Goal: Task Accomplishment & Management: Manage account settings

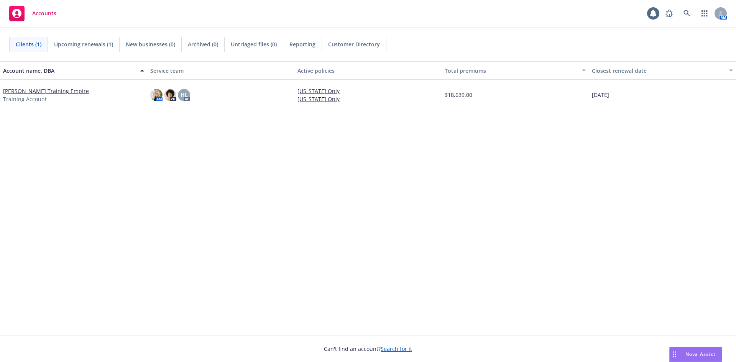
click at [57, 90] on link "[PERSON_NAME] Training Empire" at bounding box center [46, 91] width 86 height 8
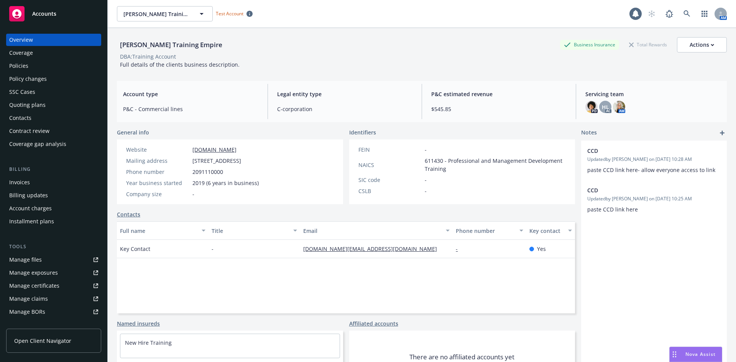
click at [36, 67] on div "Policies" at bounding box center [53, 66] width 89 height 12
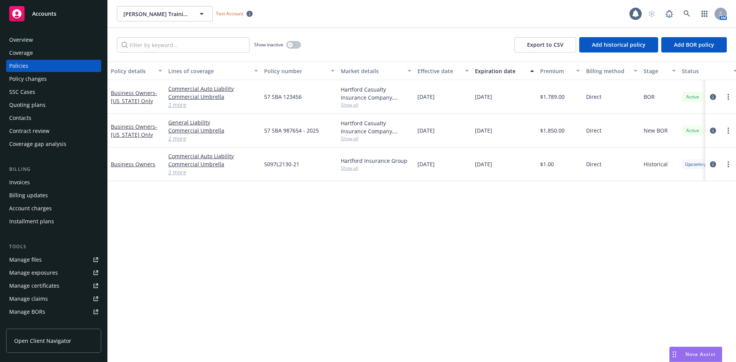
click at [286, 44] on div "Show inactive" at bounding box center [277, 44] width 47 height 15
click at [288, 46] on icon "button" at bounding box center [289, 44] width 3 height 3
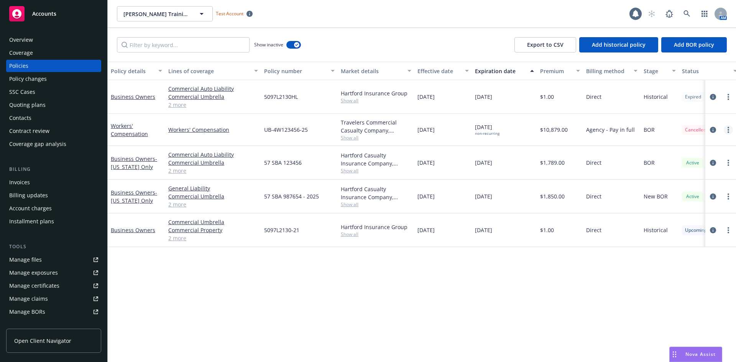
click at [725, 131] on link "more" at bounding box center [727, 129] width 9 height 9
click at [578, 305] on div "Policy details Lines of coverage Policy number Market details Effective date Ex…" at bounding box center [422, 212] width 628 height 300
click at [46, 80] on div "Policy changes" at bounding box center [28, 79] width 38 height 12
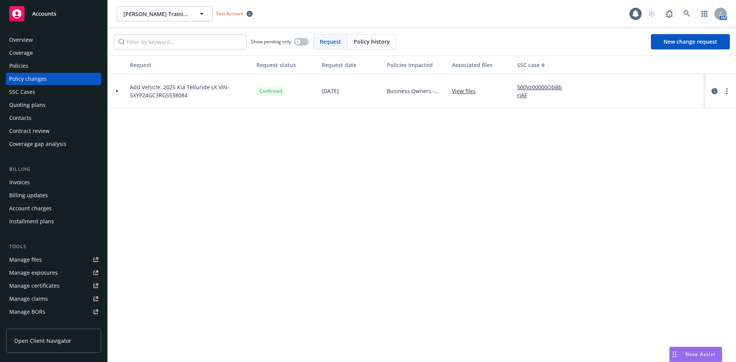
click at [378, 42] on span "Policy history" at bounding box center [372, 42] width 36 height 8
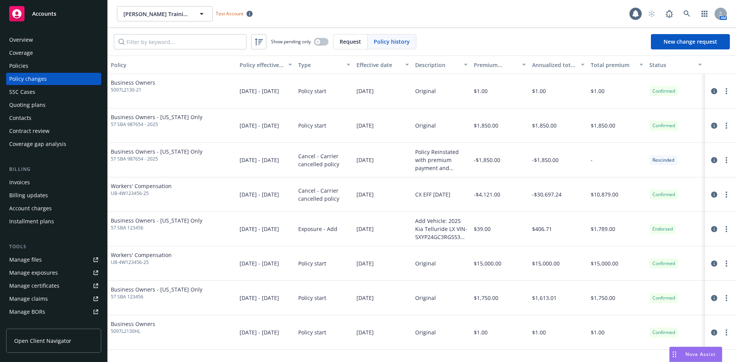
click at [348, 43] on span "Request" at bounding box center [349, 42] width 21 height 8
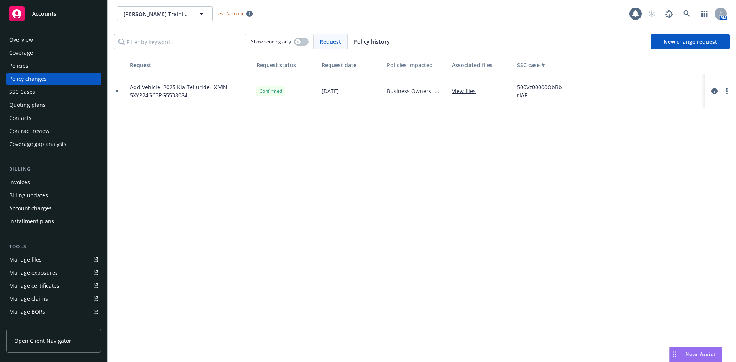
click at [375, 43] on span "Policy history" at bounding box center [372, 42] width 36 height 8
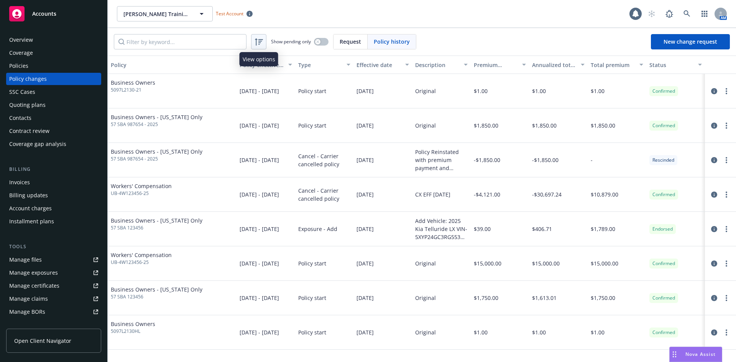
click at [255, 42] on icon at bounding box center [258, 41] width 9 height 9
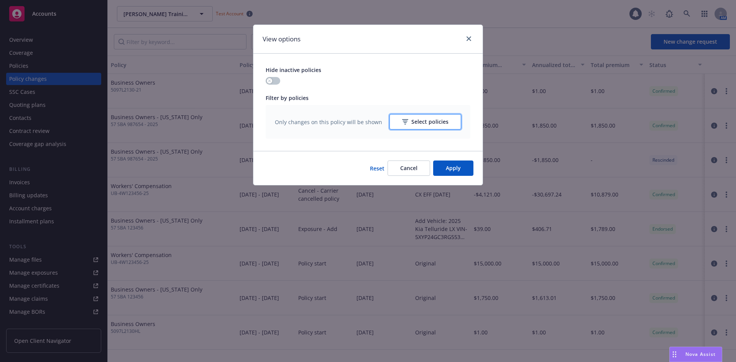
click at [402, 119] on button "Select policies" at bounding box center [425, 121] width 72 height 15
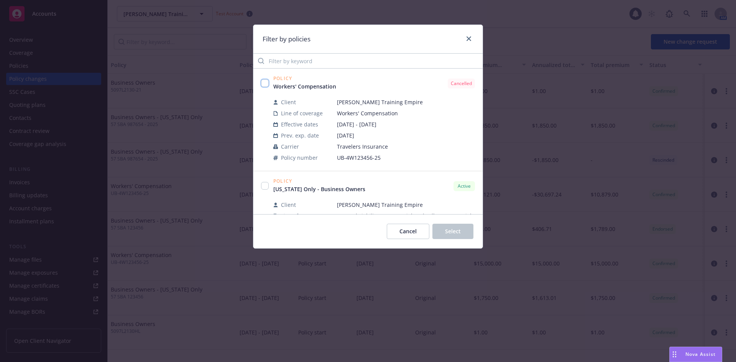
click at [268, 82] on input "checkbox" at bounding box center [265, 83] width 8 height 8
checkbox input "true"
click at [450, 230] on span "Select" at bounding box center [453, 231] width 16 height 7
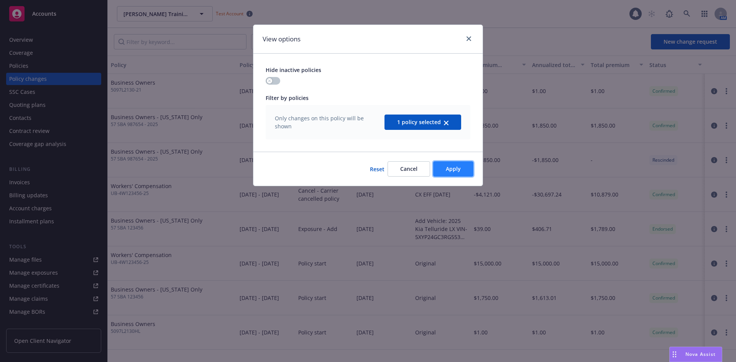
click at [451, 165] on span "Apply" at bounding box center [453, 168] width 15 height 7
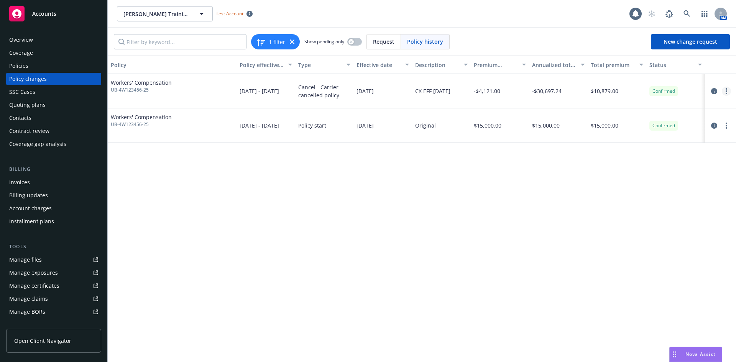
click at [723, 91] on link "more" at bounding box center [725, 91] width 9 height 9
click at [688, 138] on link "Edit/Rescind policy change" at bounding box center [664, 137] width 131 height 15
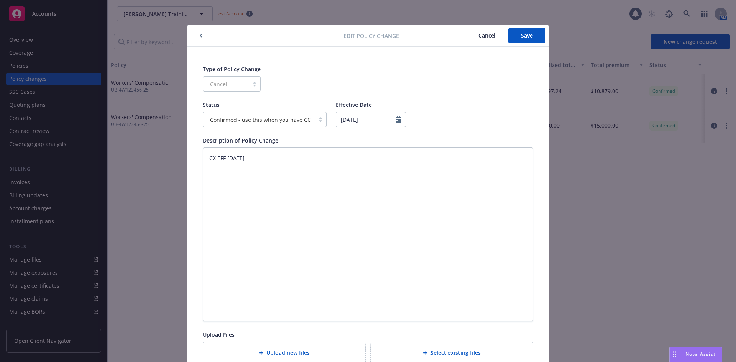
scroll to position [18, 0]
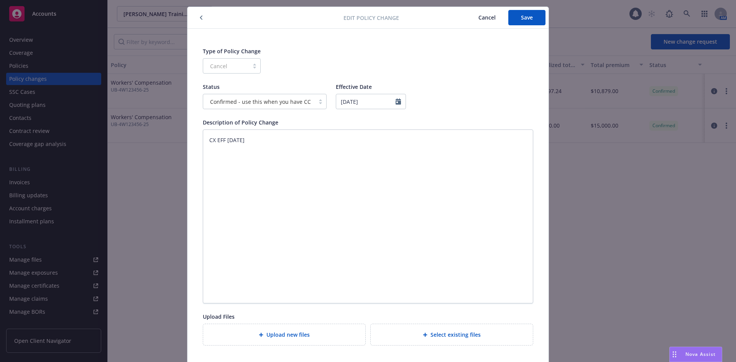
click at [231, 97] on div at bounding box center [259, 101] width 104 height 9
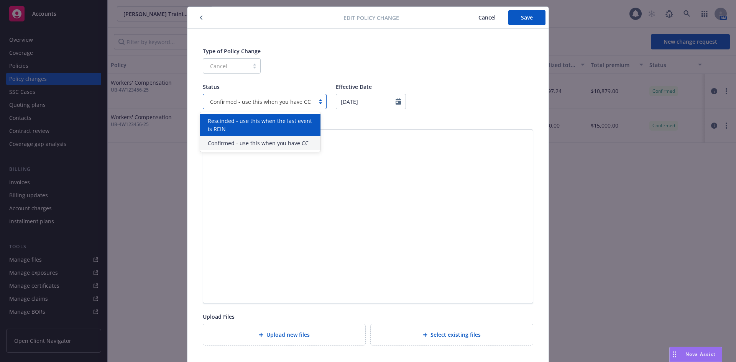
click at [229, 130] on span "Rescinded - use this when the last event is REIN" at bounding box center [262, 125] width 108 height 16
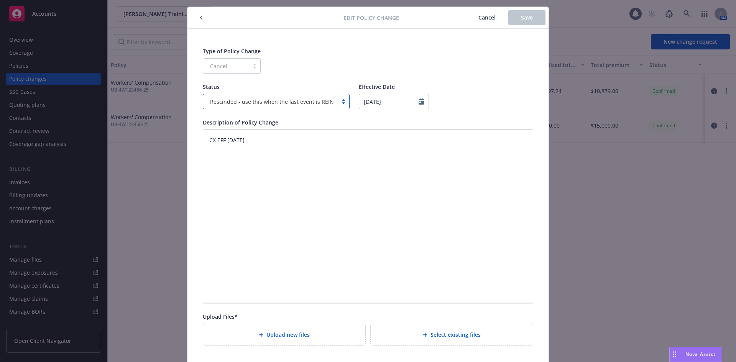
type textarea "x"
click at [203, 139] on textarea "CX EFF [DATE]" at bounding box center [368, 216] width 330 height 174
type textarea "CX EFF [DATE]"
type textarea "x"
type textarea "CX EFF [DATE]"
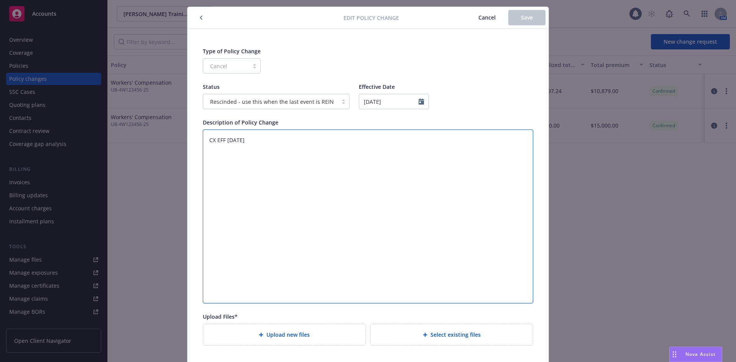
type textarea "x"
click at [211, 138] on textarea "CX EFF [DATE]" at bounding box center [368, 216] width 330 height 174
type textarea "CX EFF [DATE]"
type textarea "x"
click at [236, 134] on textarea "CX EFF [DATE]" at bounding box center [368, 216] width 330 height 174
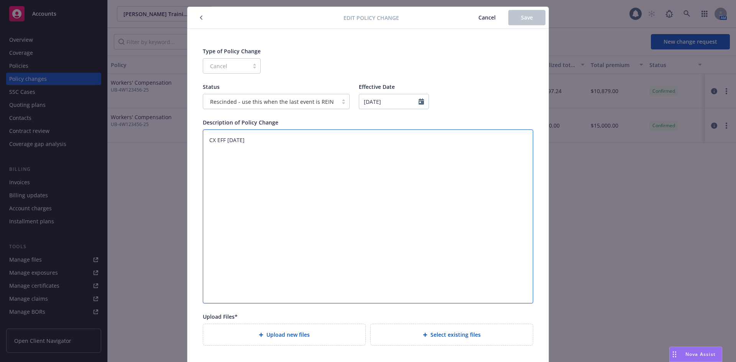
type textarea "C CX EFF [DATE]"
type textarea "x"
type textarea "Cu CX EFF [DATE]"
type textarea "x"
type textarea "Cus CX EFF [DATE]"
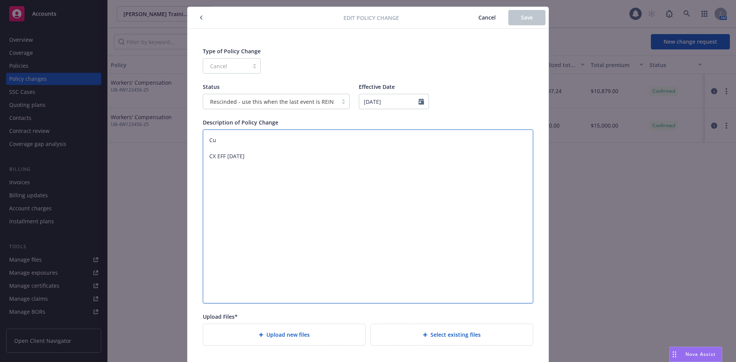
type textarea "x"
type textarea "Cust CX EFF [DATE]"
type textarea "x"
type textarea "Custo CX EFF [DATE]"
type textarea "x"
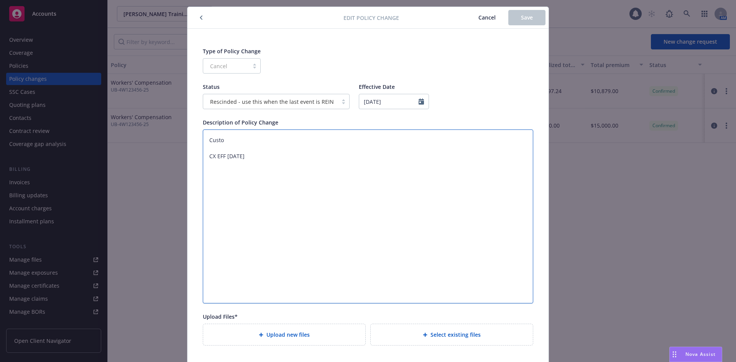
type textarea "Custom CX EFF [DATE]"
type textarea "x"
type textarea "Custome CX EFF [DATE]"
type textarea "x"
type textarea "Customer CX EFF [DATE]"
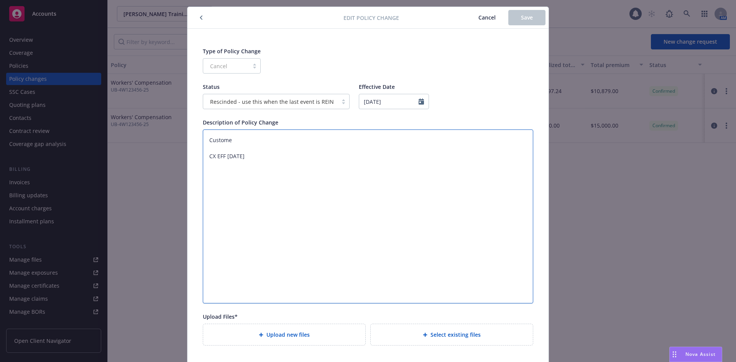
type textarea "x"
type textarea "Customer CX EFF [DATE]"
type textarea "x"
type textarea "Customer c CX EFF [DATE]"
type textarea "x"
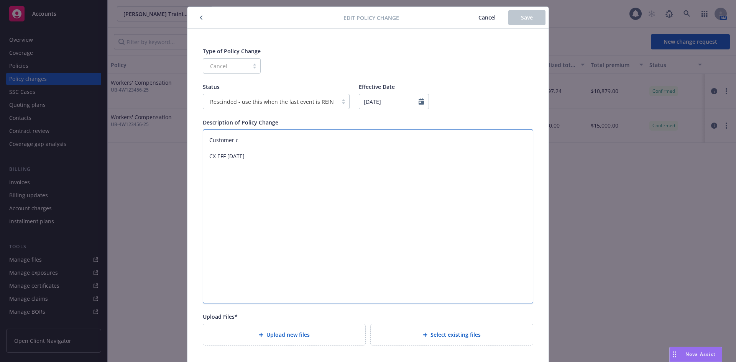
type textarea "Customer co CX EFF [DATE]"
type textarea "x"
type textarea "Customer com CX EFF [DATE]"
type textarea "x"
type textarea "Customer comp CX EFF [DATE]"
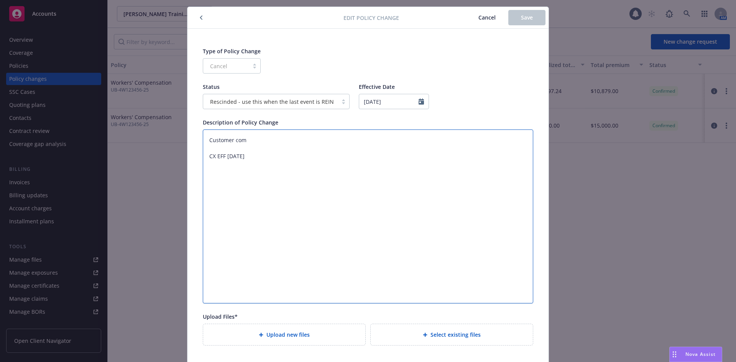
type textarea "x"
type textarea "Customer compl CX EFF [DATE]"
type textarea "x"
type textarea "Customer compli CX EFF [DATE]"
type textarea "x"
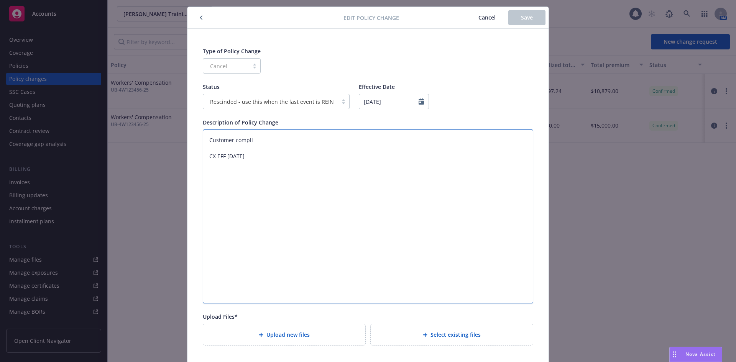
type textarea "Customer complie CX EFF [DATE]"
type textarea "x"
type textarea "Customer complied CX EFF [DATE]"
type textarea "x"
type textarea "Customer complied CX EFF [DATE]"
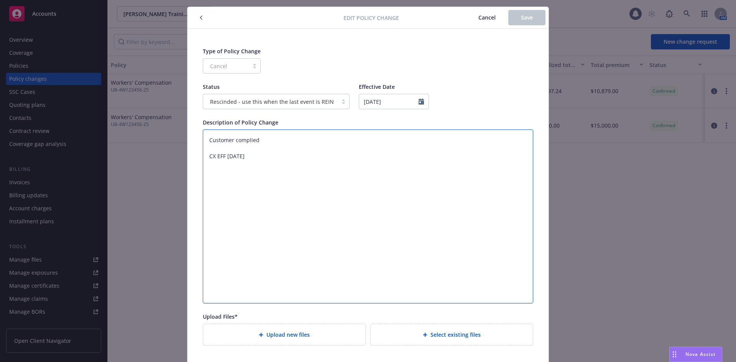
type textarea "x"
type textarea "Customer complied w CX EFF [DATE]"
type textarea "x"
type textarea "Customer complied wi CX EFF [DATE]"
type textarea "x"
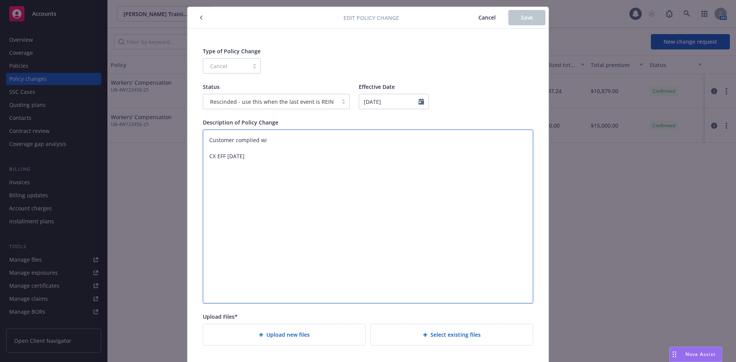
type textarea "Customer complied wit CX EFF [DATE]"
type textarea "x"
type textarea "Customer complied with CX EFF [DATE]"
type textarea "x"
type textarea "Customer complied with CX EFF [DATE]"
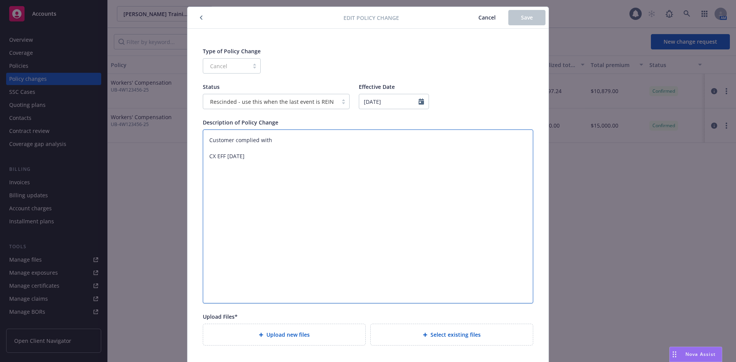
type textarea "x"
type textarea "Customer complied with p CX EFF [DATE]"
type textarea "x"
type textarea "Customer complied with pr CX EFF [DATE]"
type textarea "x"
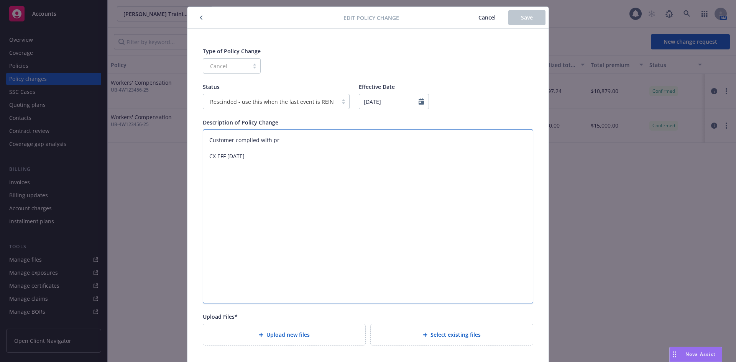
type textarea "Customer complied with pre CX EFF [DATE]"
type textarea "x"
type textarea "Customer complied with prem CX EFF [DATE]"
type textarea "x"
type textarea "Customer complied with premu CX EFF [DATE]"
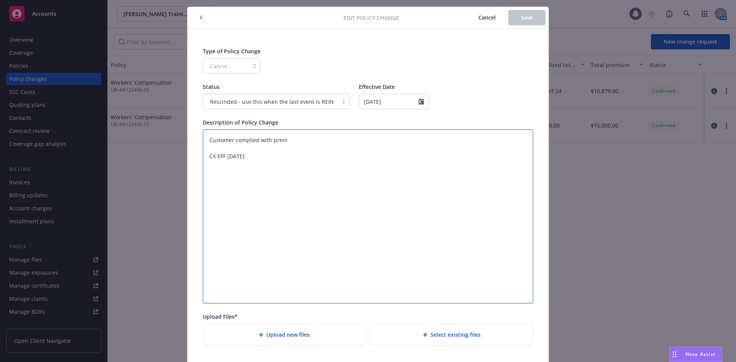
type textarea "x"
type textarea "Customer complied with premui CX EFF [DATE]"
type textarea "x"
type textarea "Customer complied with premu CX EFF [DATE]"
type textarea "x"
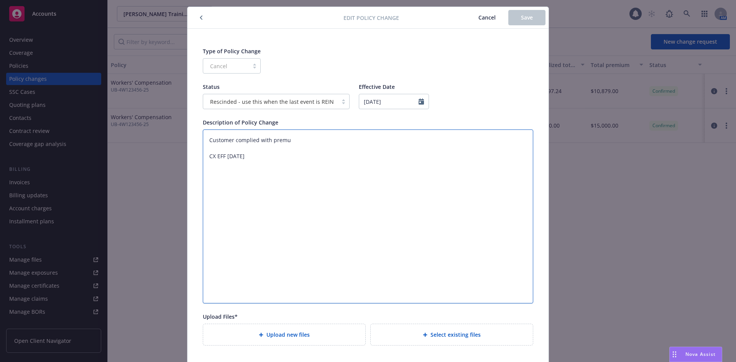
type textarea "Customer complied with prem CX EFF [DATE]"
type textarea "x"
type textarea "Customer complied with premi CX EFF [DATE]"
type textarea "x"
type textarea "Customer complied with premiu CX EFF [DATE]"
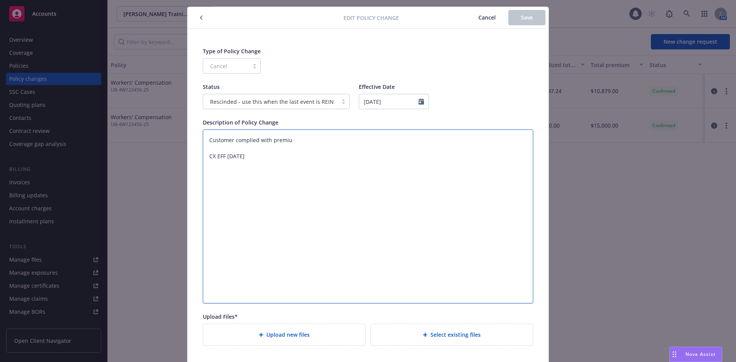
type textarea "x"
type textarea "Customer complied with premium CX EFF [DATE]"
type textarea "x"
type textarea "Customer complied with premium CX EFF [DATE]"
type textarea "x"
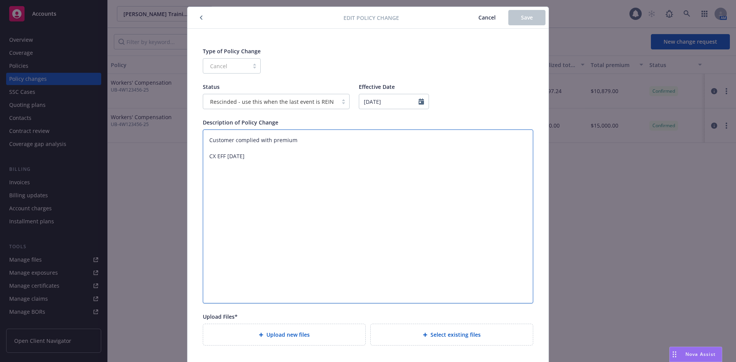
type textarea "Customer complied with premium p CX EFF [DATE]"
type textarea "x"
type textarea "Customer complied with premium pa CX EFF [DATE]"
type textarea "x"
type textarea "Customer complied with premium pay CX EFF [DATE]"
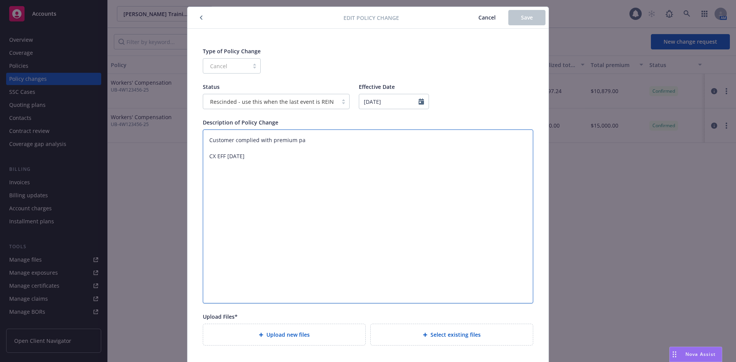
type textarea "x"
type textarea "Customer complied with premium paym CX EFF [DATE]"
type textarea "x"
type textarea "Customer complied with premium payme CX EFF [DATE]"
type textarea "x"
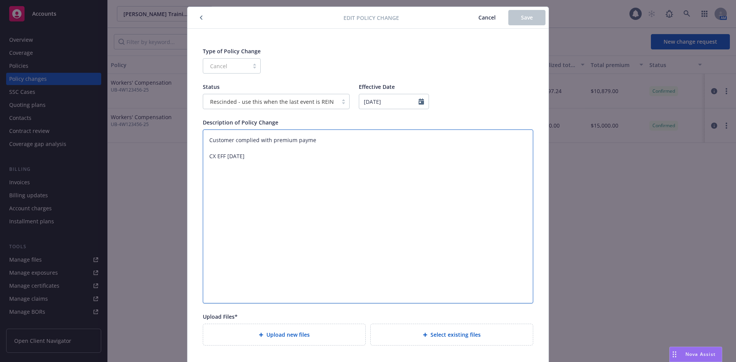
type textarea "Customer complied with premium paymen CX EFF [DATE]"
type textarea "x"
type textarea "Customer complied with premium payment CX EFF [DATE]"
type textarea "x"
type textarea "Customer complied with premium payment- CX EFF [DATE]"
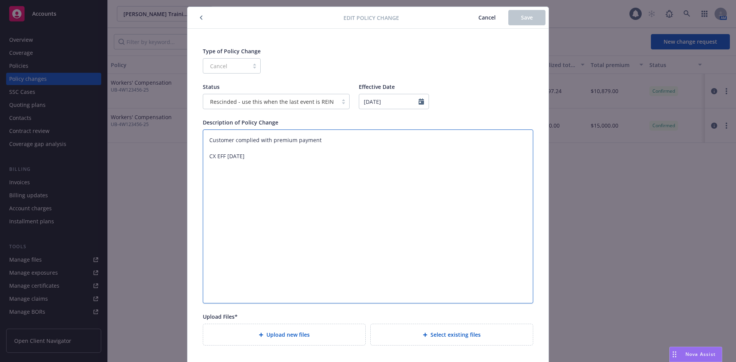
type textarea "x"
type textarea "Customer complied with premium payment- CX EFF [DATE]"
type textarea "x"
type textarea "Customer complied with premium payment- CX EFF [DATE]"
type textarea "x"
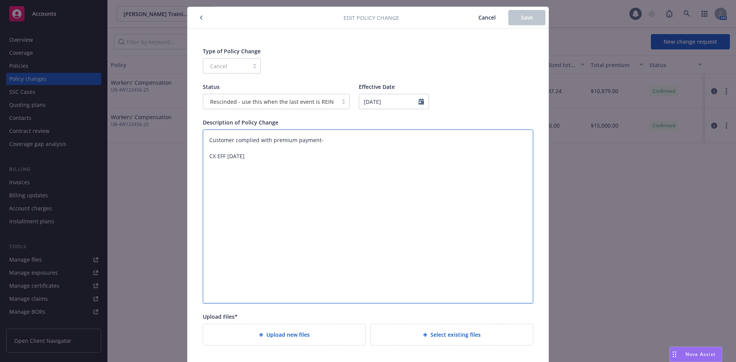
type textarea "Customer complied with premium payment- p CX EFF [DATE]"
type textarea "x"
type textarea "Customer complied with premium payment- po CX EFF [DATE]"
type textarea "x"
type textarea "Customer complied with premium payment- pol CX EFF [DATE]"
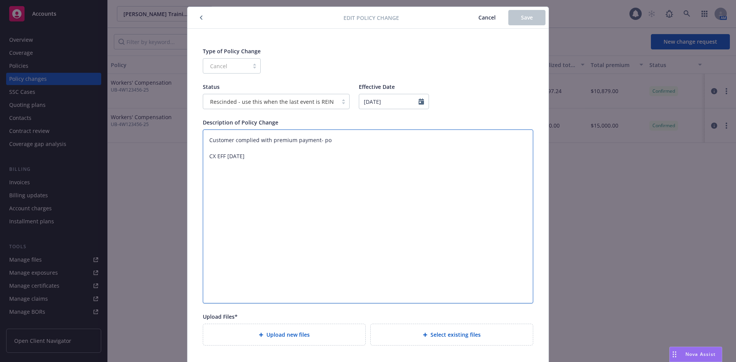
type textarea "x"
type textarea "Customer complied with premium payment- poli CX EFF [DATE]"
type textarea "x"
type textarea "Customer complied with premium payment- polic CX EFF [DATE]"
type textarea "x"
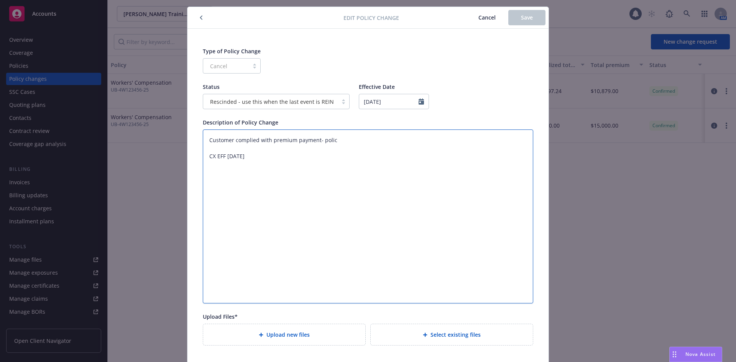
type textarea "Customer complied with premium payment- policy CX EFF [DATE]"
type textarea "x"
type textarea "Customer complied with premium payment- policy CX EFF [DATE]"
type textarea "x"
type textarea "Customer complied with premium payment- policy R CX EFF [DATE]"
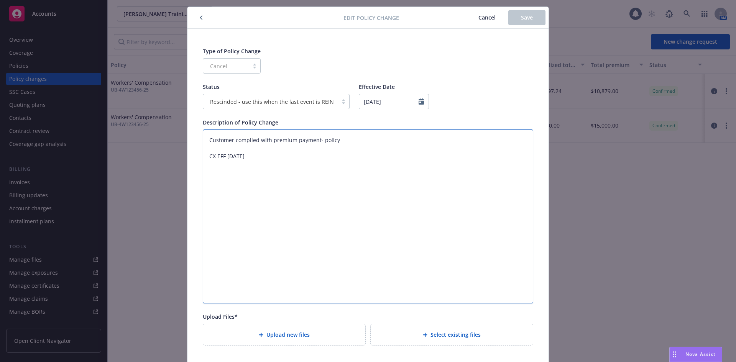
type textarea "x"
type textarea "Customer complied with premium payment- policy RE CX EFF [DATE]"
type textarea "x"
type textarea "Customer complied with premium payment- policy REI CX EFF [DATE]"
type textarea "x"
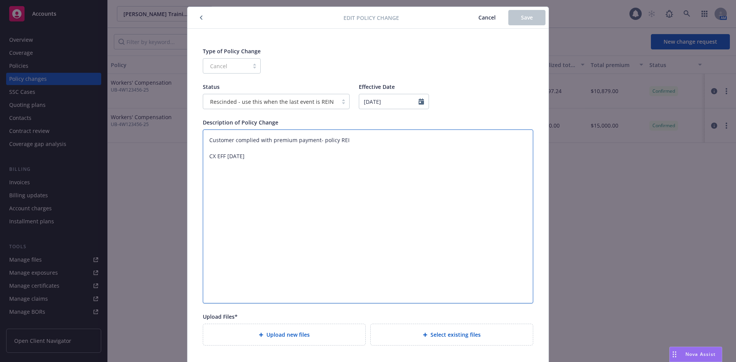
type textarea "Customer complied with premium payment- policy REIN CX EFF [DATE]"
type textarea "x"
type textarea "Customer complied with premium payment- policy REIN CX EFF [DATE]"
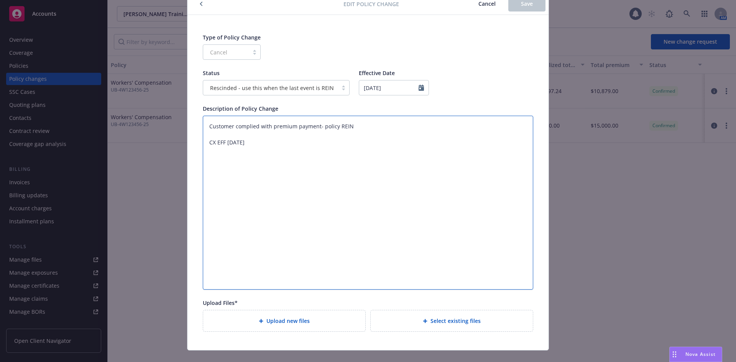
scroll to position [45, 0]
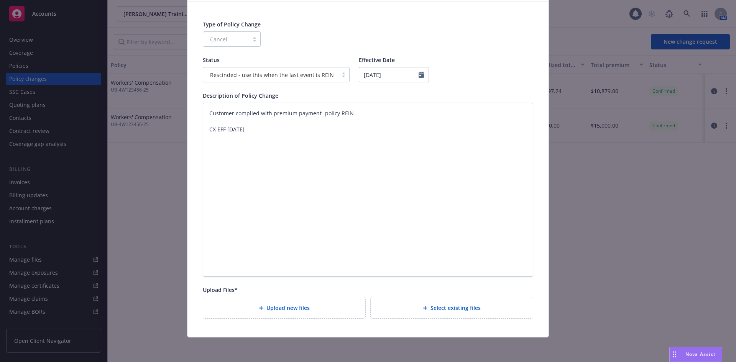
click at [278, 311] on span "Upload new files" at bounding box center [287, 308] width 43 height 8
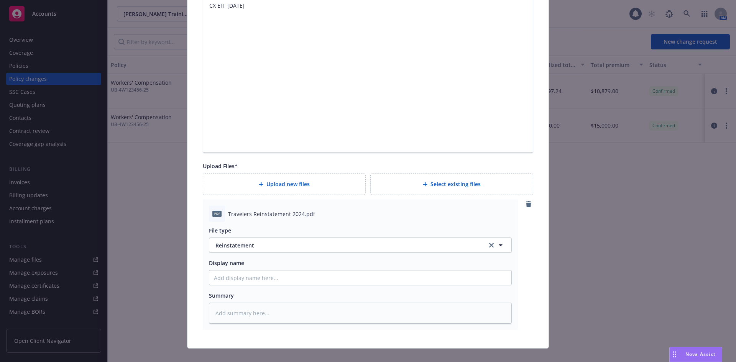
scroll to position [180, 0]
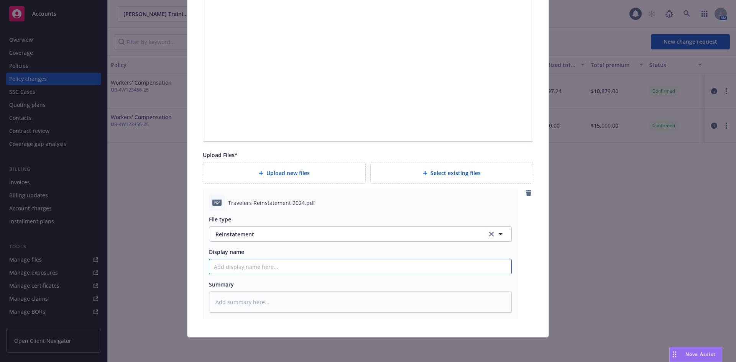
click at [264, 261] on input "Display name" at bounding box center [360, 266] width 302 height 15
type textarea "x"
type input "8"
type textarea "x"
type input "8/"
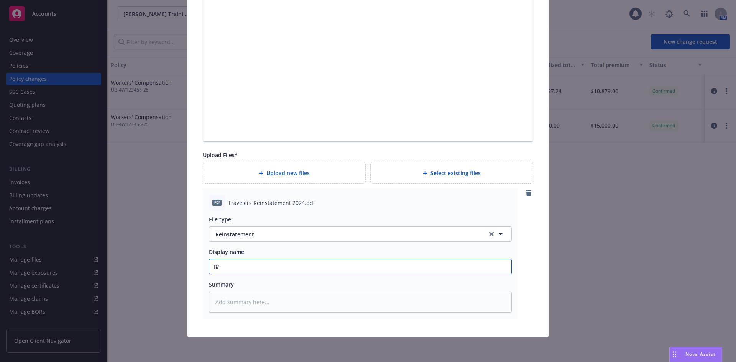
type textarea "x"
type input "8/1"
type textarea "x"
type input "8/13"
type textarea "x"
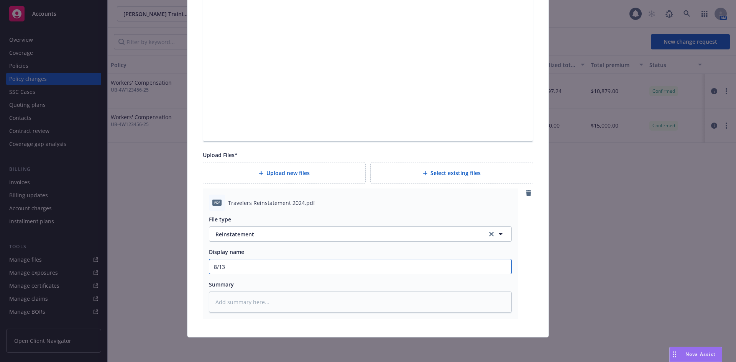
type input "8/13/"
type textarea "x"
type input "8/13/2"
type textarea "x"
type input "[DATE]"
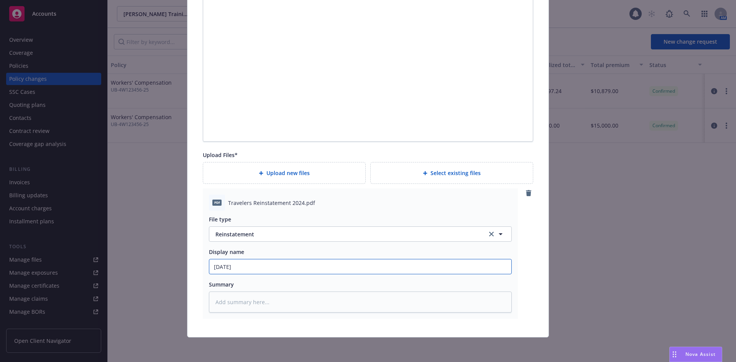
type textarea "x"
type input "8/13/202"
type textarea "x"
type input "[DATE]"
type textarea "x"
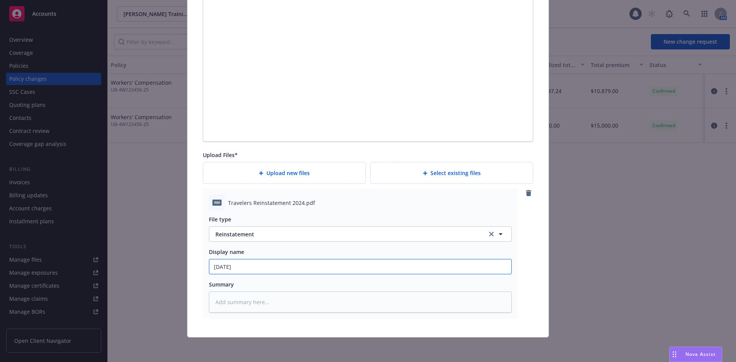
type input "[DATE]"
type textarea "x"
type input "[DATE] R"
type textarea "x"
type input "[DATE] Re"
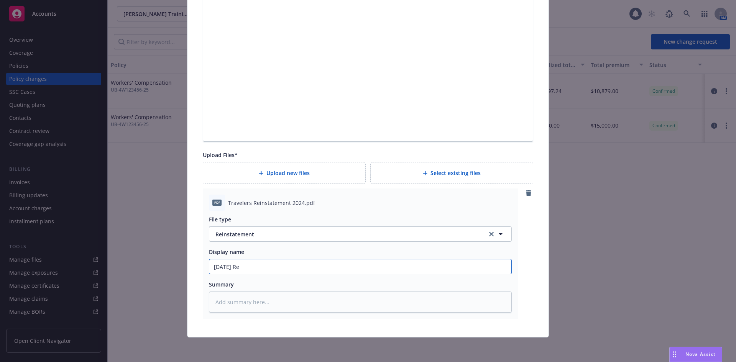
type textarea "x"
type input "[DATE] Rei"
type textarea "x"
type input "[DATE] Rein"
type textarea "x"
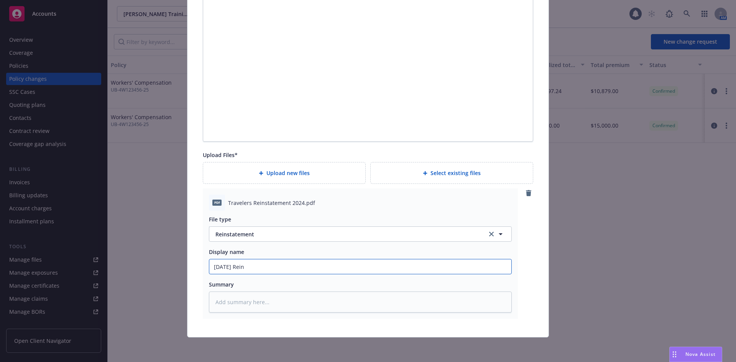
type input "[DATE] Reins"
type textarea "x"
type input "[DATE] Reinst"
type textarea "x"
type input "[DATE] Reinsta"
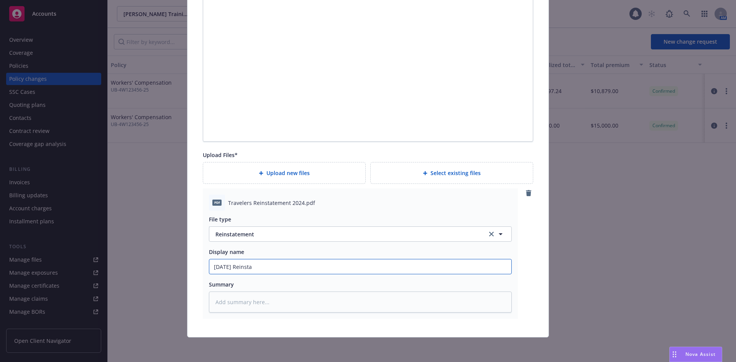
type textarea "x"
type input "[DATE] Reinstat"
type textarea "x"
type input "[DATE] Reinstate"
type textarea "x"
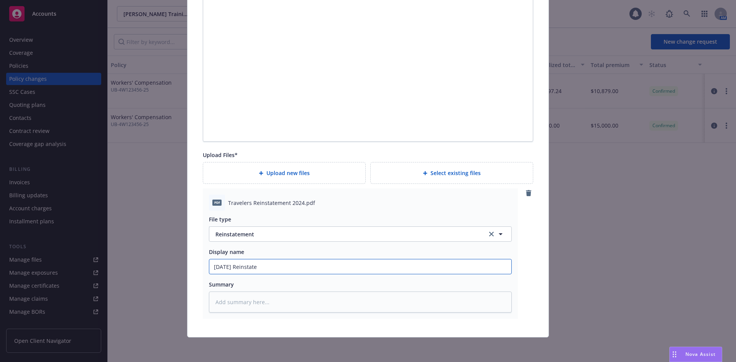
type input "[DATE] Reinstatem"
type textarea "x"
type input "[DATE] Reinstateme"
type textarea "x"
type input "[DATE] Reinstatemet"
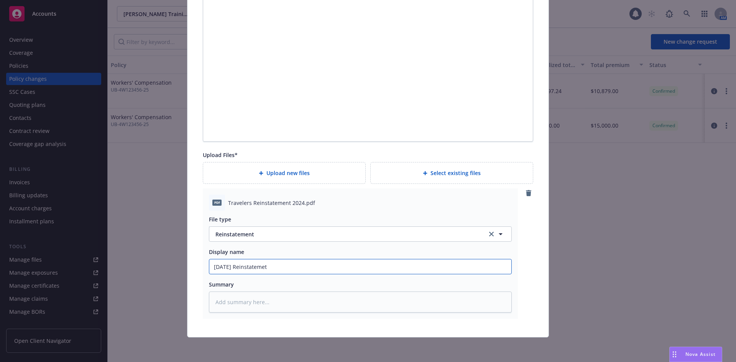
type textarea "x"
type input "[DATE] Reinstatemetn"
type textarea "x"
type input "[DATE] Reinstatemetn"
type textarea "x"
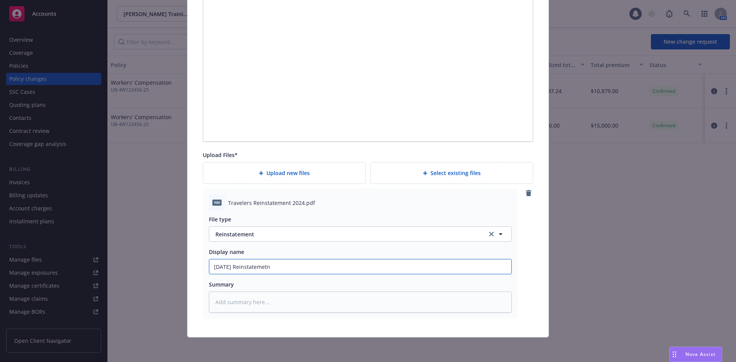
type input "[DATE] Reinstatemetn ="
type textarea "x"
type input "[DATE] Reinstatemetn"
type textarea "x"
type input "[DATE] Reinstatemetn"
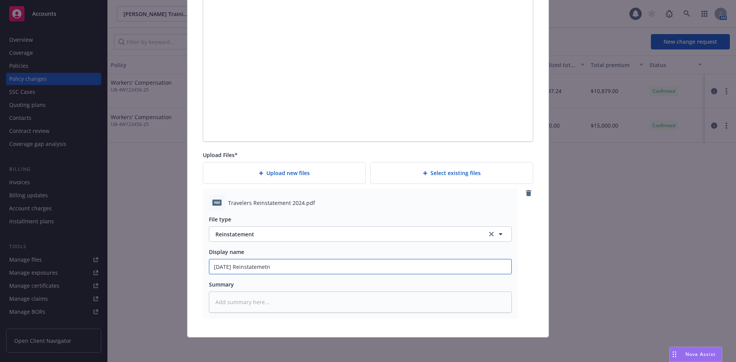
type textarea "x"
type input "[DATE] Reinstatemet"
type textarea "x"
type input "[DATE] Reinstateme"
type textarea "x"
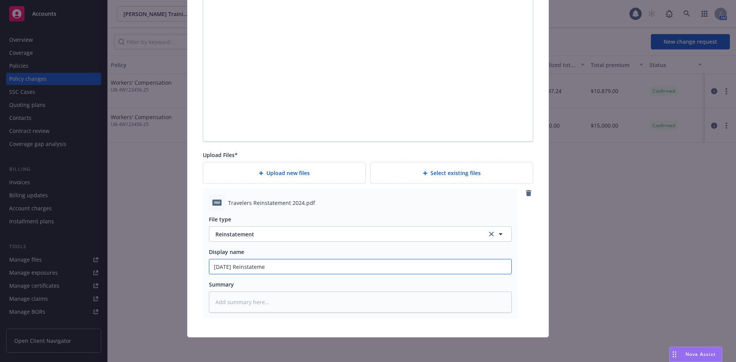
type input "[DATE] Reinstatemen"
type textarea "x"
type input "[DATE] Reinstatement"
type textarea "x"
type input "[DATE] Reinstatement"
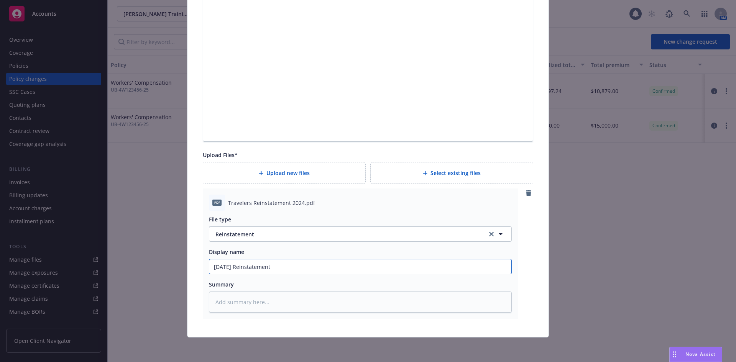
type textarea "x"
type input "[DATE] Reinstatement -"
type textarea "x"
type input "[DATE] Reinstatement -"
type textarea "x"
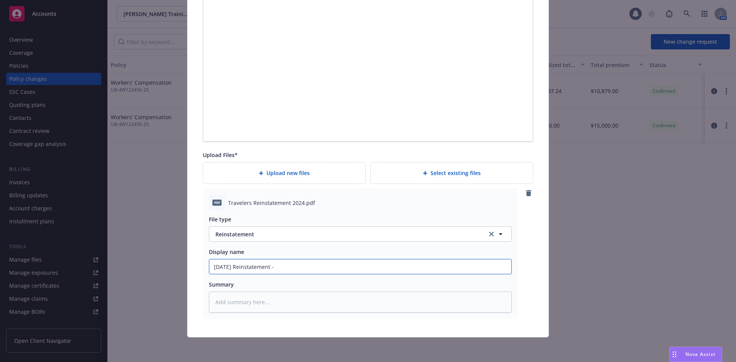
type input "[DATE] Reinstatement - T"
type textarea "x"
type input "[DATE] Reinstatement - Tr"
type textarea "x"
type input "[DATE] Reinstatement - Tra"
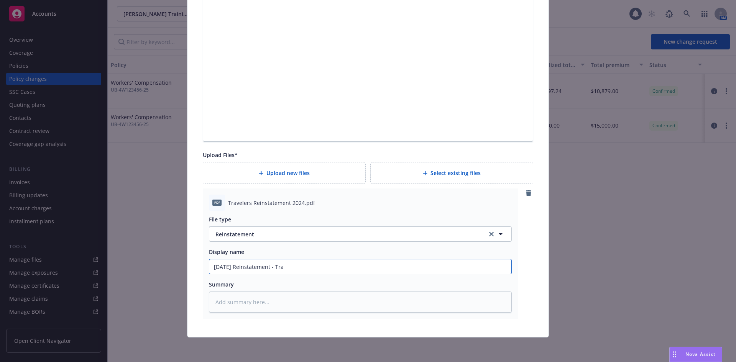
type textarea "x"
type input "[DATE] Reinstatement - Trav"
type textarea "x"
type input "[DATE] Reinstatement - Trave"
type textarea "x"
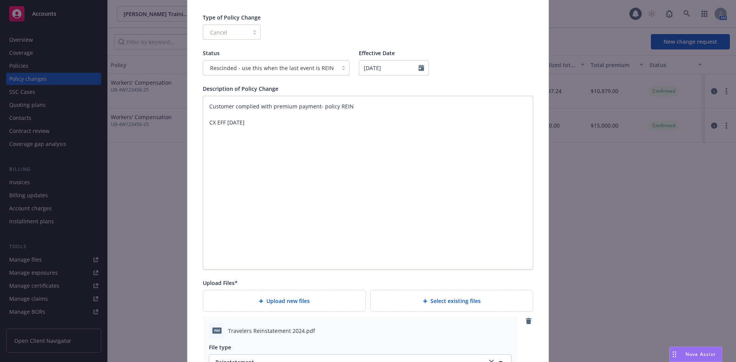
scroll to position [26, 0]
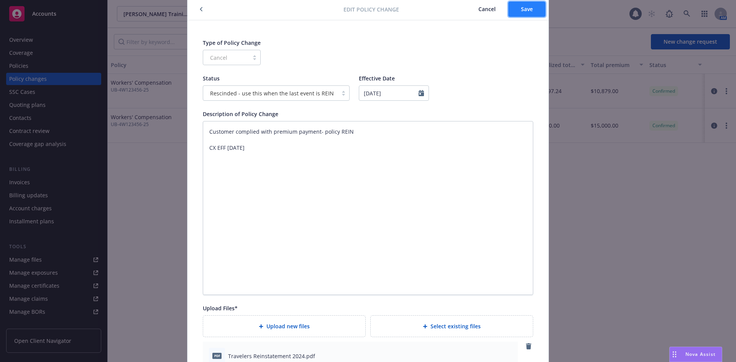
click at [521, 10] on span "Save" at bounding box center [527, 8] width 12 height 7
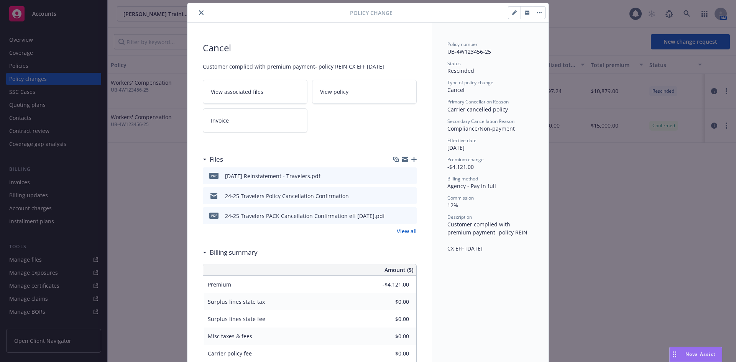
scroll to position [14, 0]
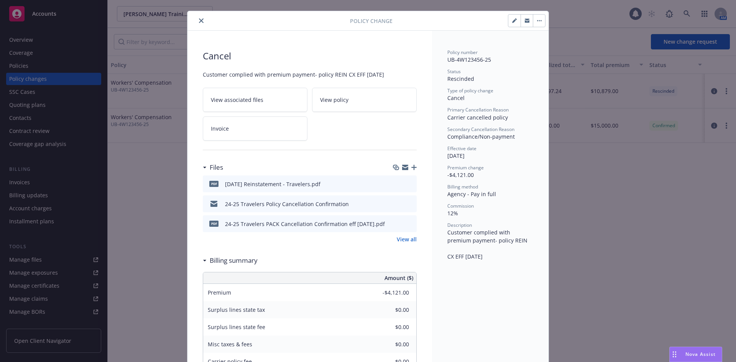
click at [537, 21] on icon "button" at bounding box center [539, 21] width 5 height 2
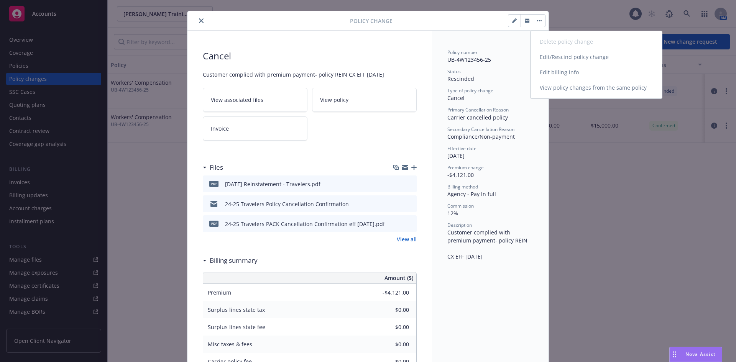
click at [562, 75] on link "Edit billing info" at bounding box center [595, 72] width 131 height 15
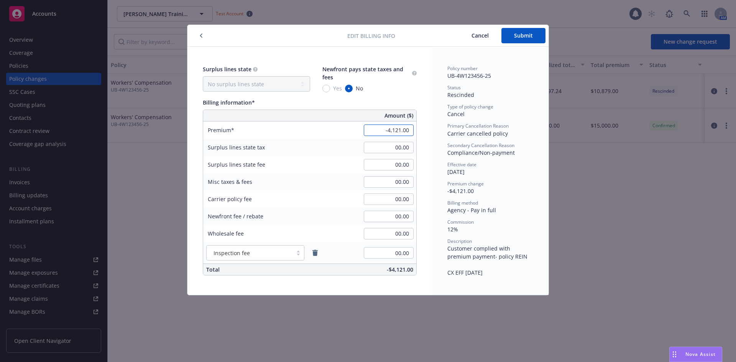
click at [402, 129] on input "-4,121.00" at bounding box center [389, 130] width 50 height 11
click at [516, 41] on button "Submit" at bounding box center [523, 35] width 44 height 15
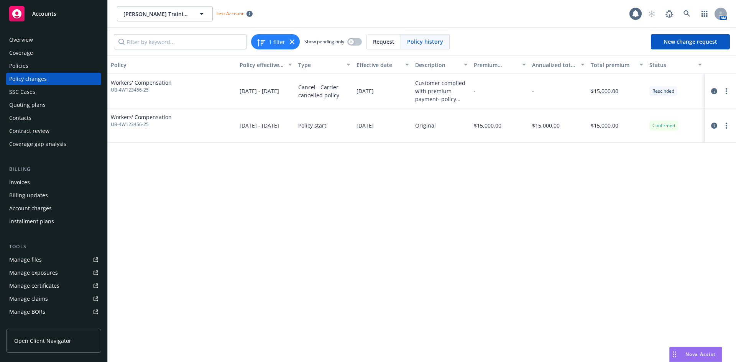
click at [69, 69] on div "Policies" at bounding box center [53, 66] width 89 height 12
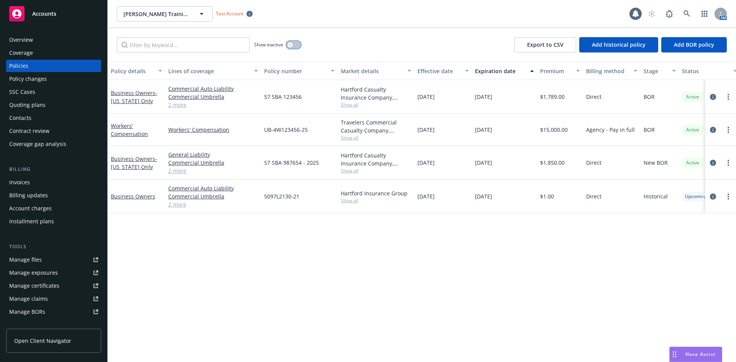
click at [290, 43] on icon "button" at bounding box center [289, 44] width 3 height 3
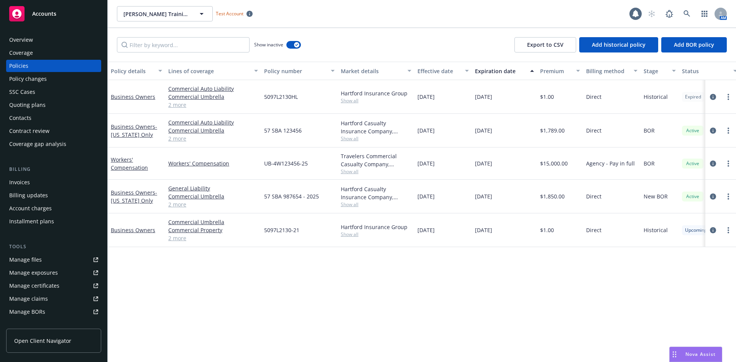
click at [74, 78] on div "Policy changes" at bounding box center [53, 79] width 89 height 12
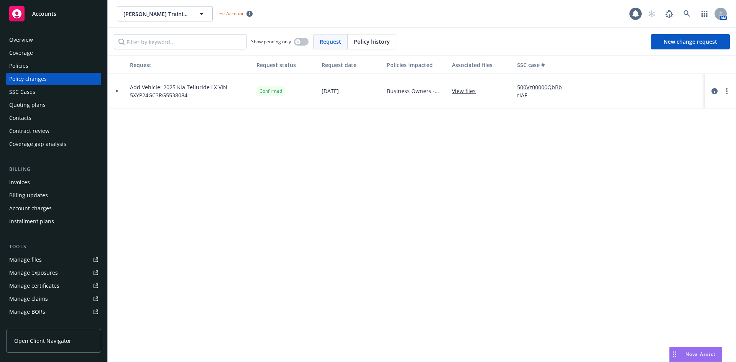
click at [372, 46] on div "Policy history" at bounding box center [371, 41] width 48 height 15
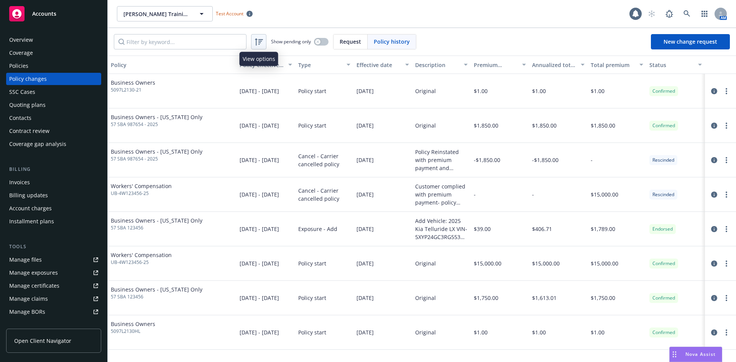
click at [261, 42] on icon at bounding box center [258, 41] width 9 height 9
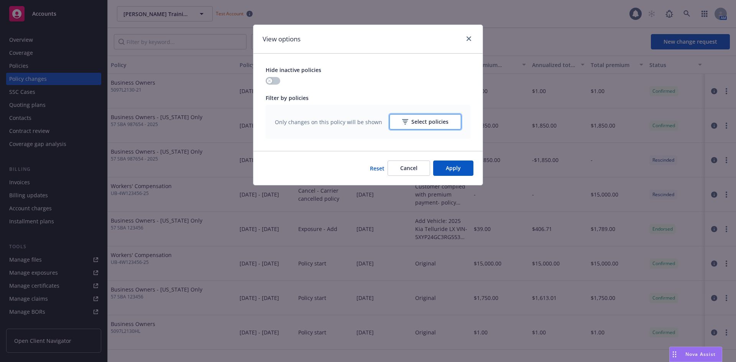
click at [408, 123] on icon "button" at bounding box center [405, 121] width 6 height 5
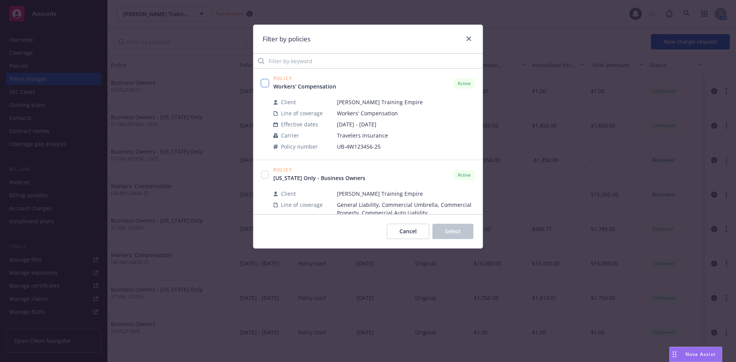
click at [263, 82] on input "checkbox" at bounding box center [265, 83] width 8 height 8
click at [455, 227] on button "Select" at bounding box center [452, 231] width 41 height 15
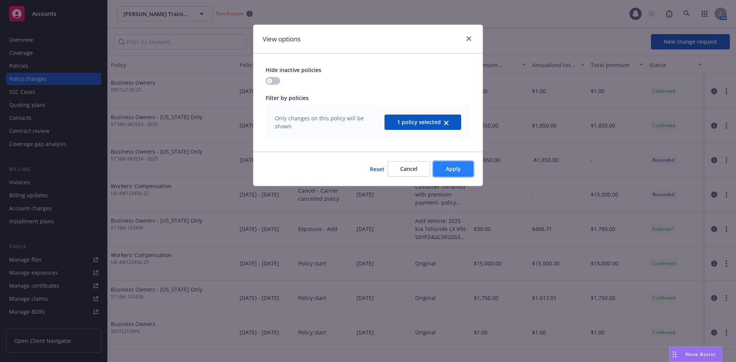
click at [459, 169] on span "Apply" at bounding box center [453, 168] width 15 height 7
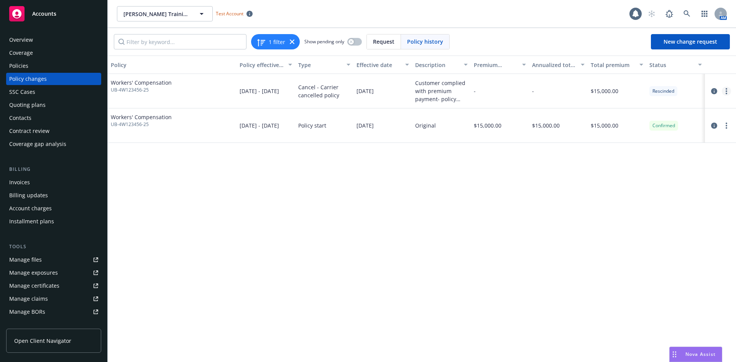
click at [725, 92] on icon "more" at bounding box center [726, 91] width 2 height 6
click at [675, 107] on link "Copy logging email" at bounding box center [664, 106] width 131 height 15
click at [35, 62] on div "Policies" at bounding box center [53, 66] width 89 height 12
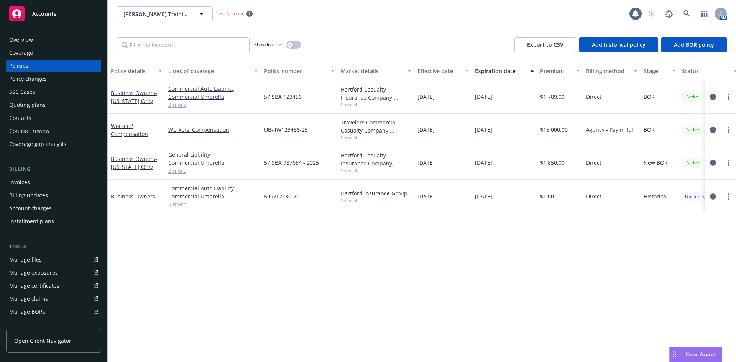
click at [40, 75] on div "Policy changes" at bounding box center [28, 79] width 38 height 12
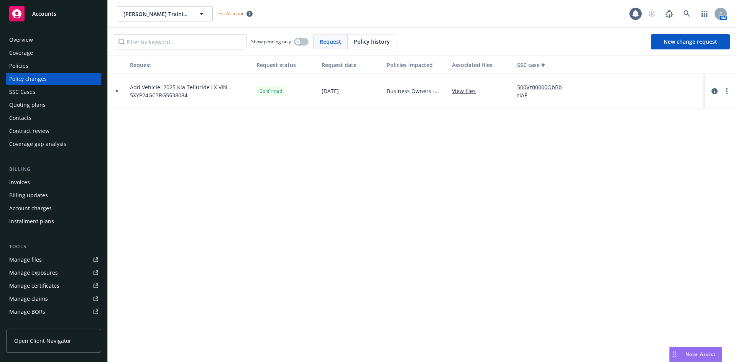
click at [42, 66] on div "Policies" at bounding box center [53, 66] width 89 height 12
